Goal: Task Accomplishment & Management: Complete application form

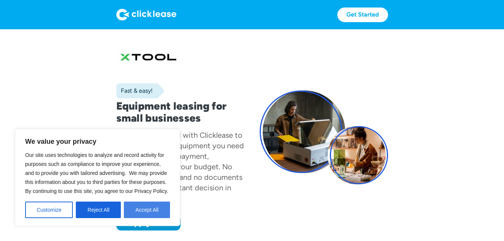
click at [149, 209] on button "Accept All" at bounding box center [147, 209] width 46 height 17
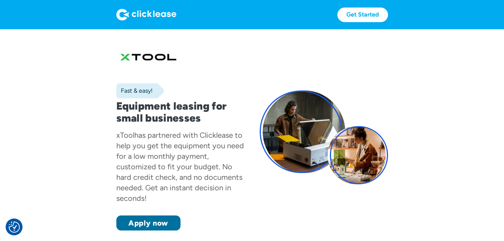
click at [149, 223] on link "Apply now" at bounding box center [148, 222] width 64 height 15
